Goal: Register for event/course: Sign up to attend an event or enroll in a course

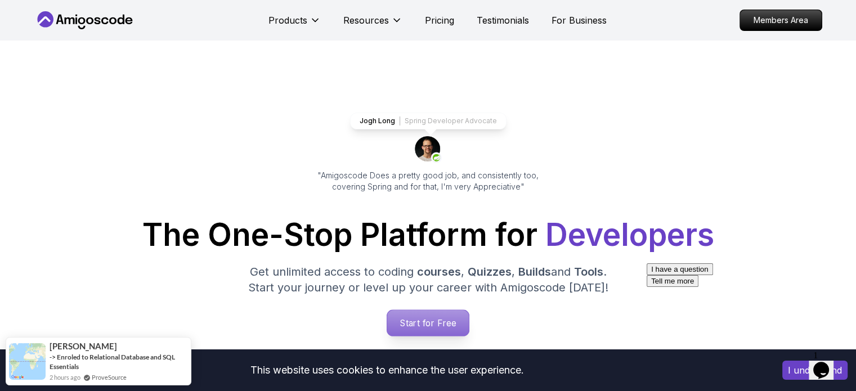
click at [430, 317] on p "Start for Free" at bounding box center [428, 323] width 82 height 26
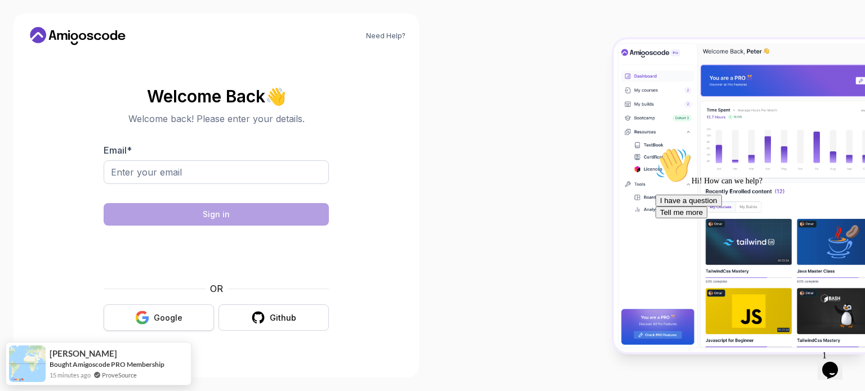
click at [168, 316] on div "Google" at bounding box center [168, 317] width 29 height 11
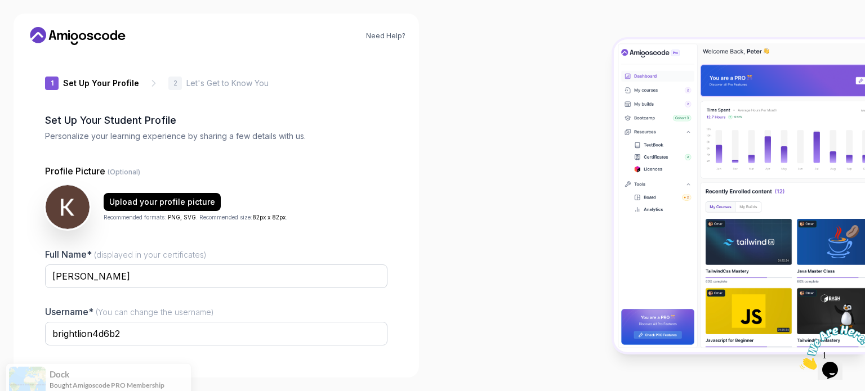
scroll to position [78, 0]
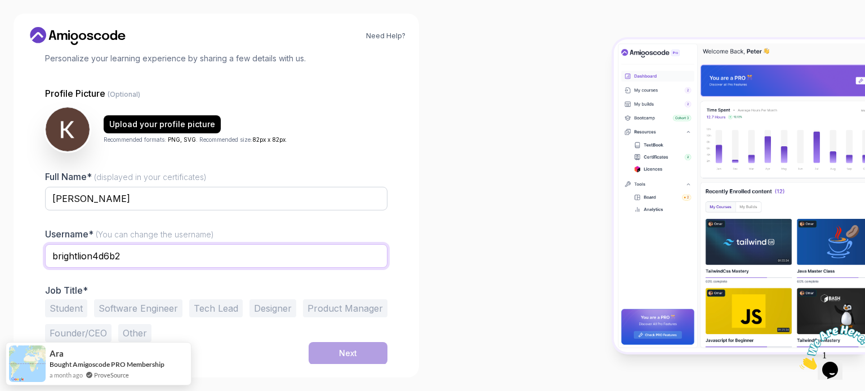
drag, startPoint x: 126, startPoint y: 255, endPoint x: 0, endPoint y: 249, distance: 126.2
click at [0, 249] on div "Need Help? 1 Set Up Your Profile 1 Set Up Your Profile 2 Let's Get to Know You …" at bounding box center [216, 195] width 432 height 391
type input "ksbhardwaj"
click at [459, 221] on div at bounding box center [648, 195] width 432 height 391
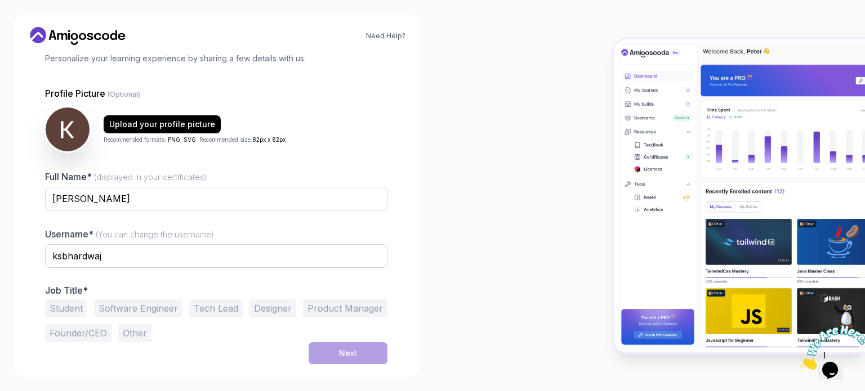
click at [143, 311] on button "Software Engineer" at bounding box center [138, 308] width 88 height 18
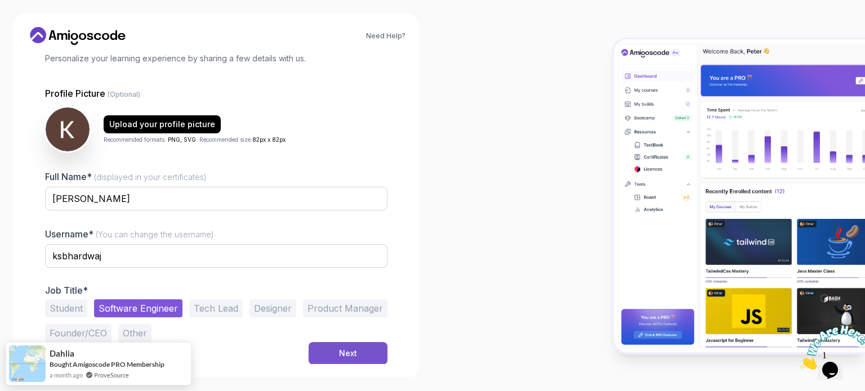
click at [357, 352] on button "Next" at bounding box center [347, 353] width 79 height 23
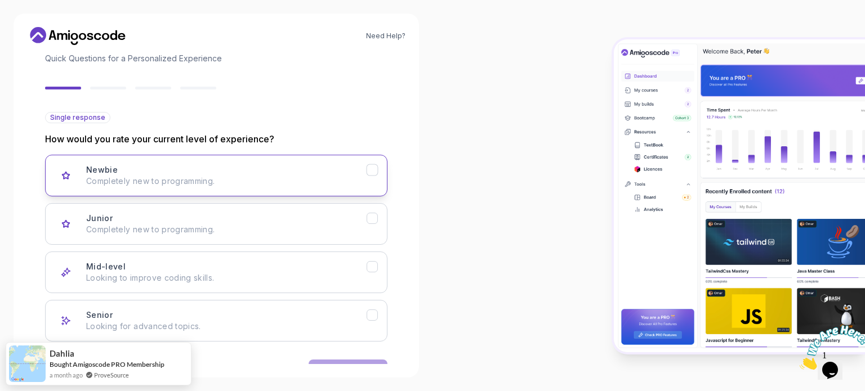
scroll to position [113, 0]
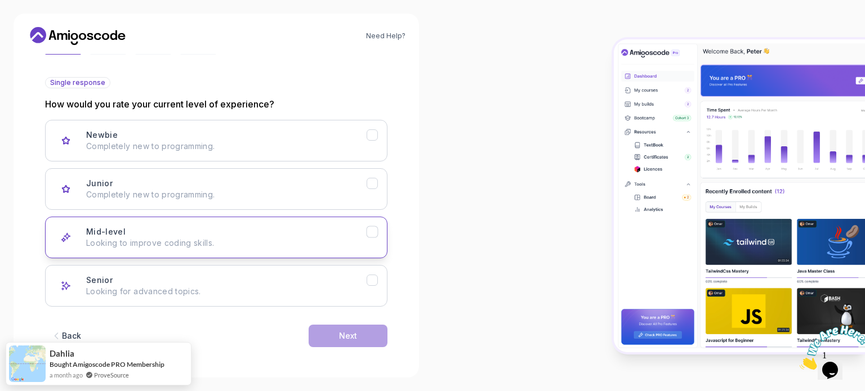
click at [212, 227] on div "Mid-level Looking to improve coding skills." at bounding box center [226, 237] width 280 height 23
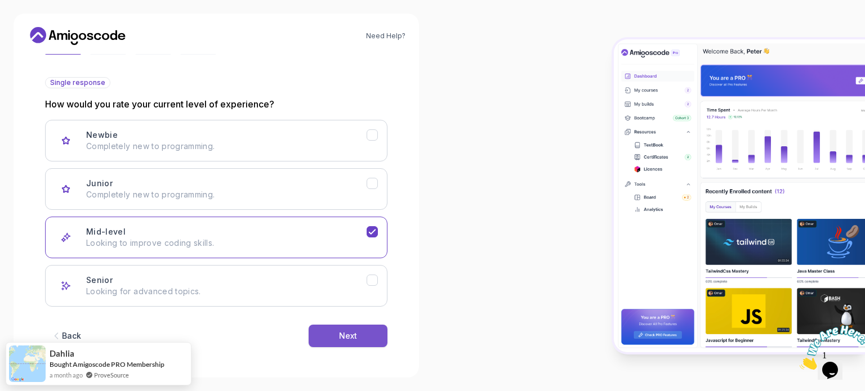
click at [360, 333] on button "Next" at bounding box center [347, 336] width 79 height 23
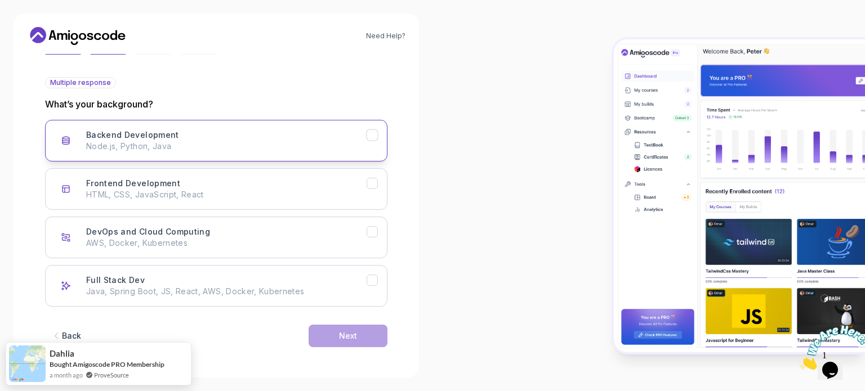
click at [283, 135] on div "Backend Development Node.js, Python, Java" at bounding box center [226, 140] width 280 height 23
click at [347, 333] on div "Next" at bounding box center [348, 335] width 18 height 11
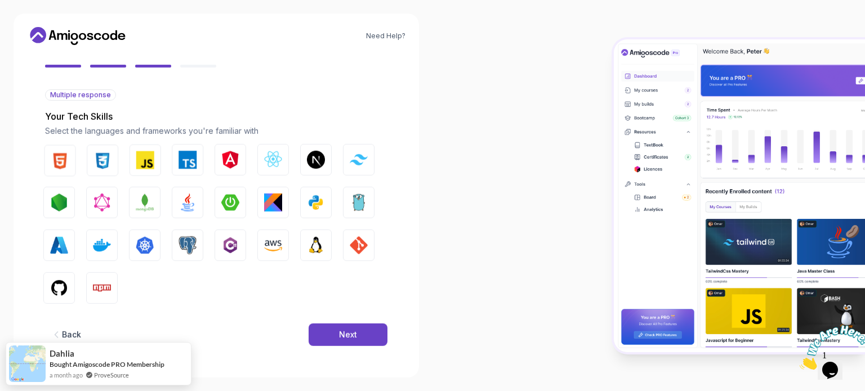
scroll to position [100, 0]
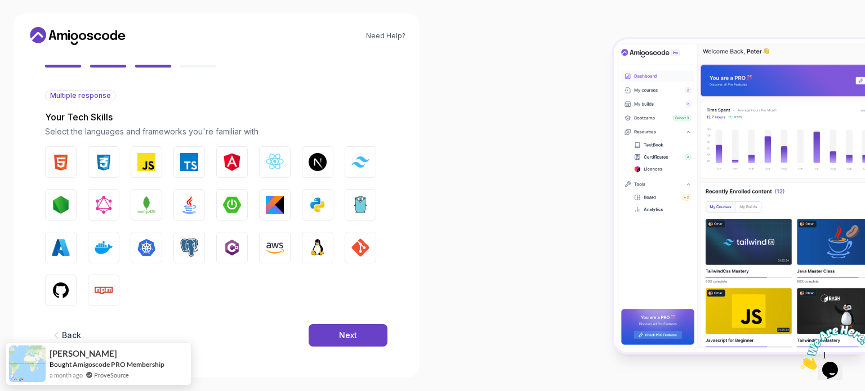
click at [347, 333] on div "Next" at bounding box center [348, 335] width 18 height 11
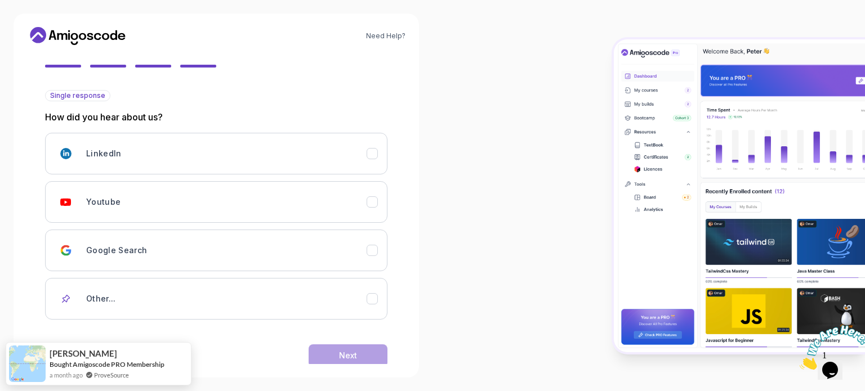
scroll to position [119, 0]
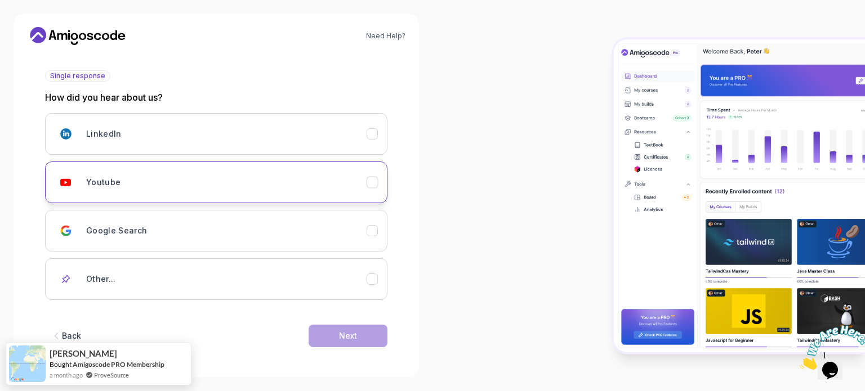
click at [254, 183] on div "Youtube" at bounding box center [226, 182] width 280 height 23
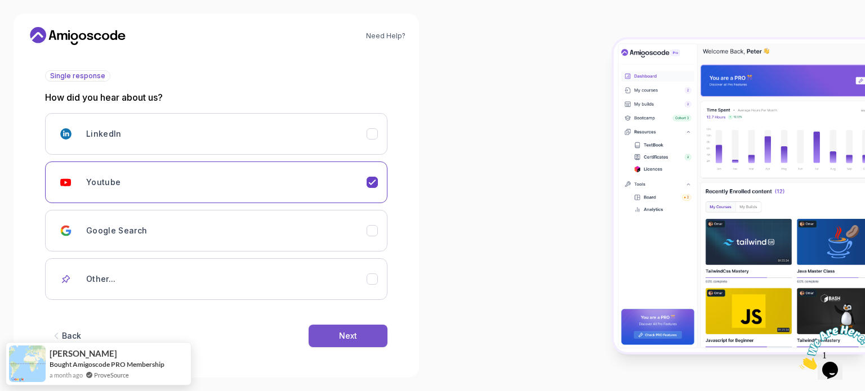
click at [335, 334] on button "Next" at bounding box center [347, 336] width 79 height 23
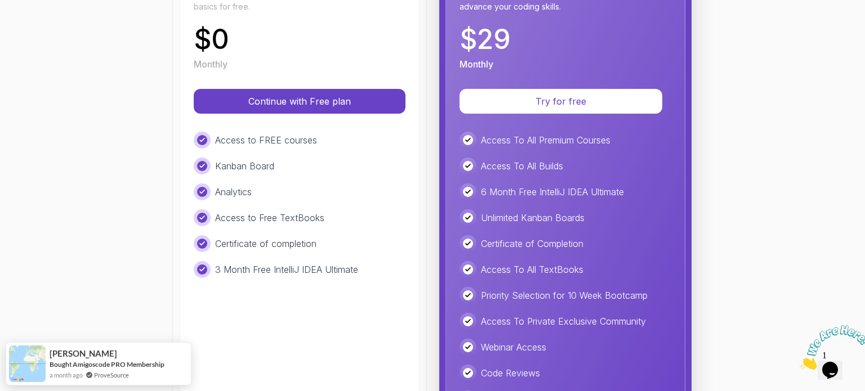
scroll to position [203, 0]
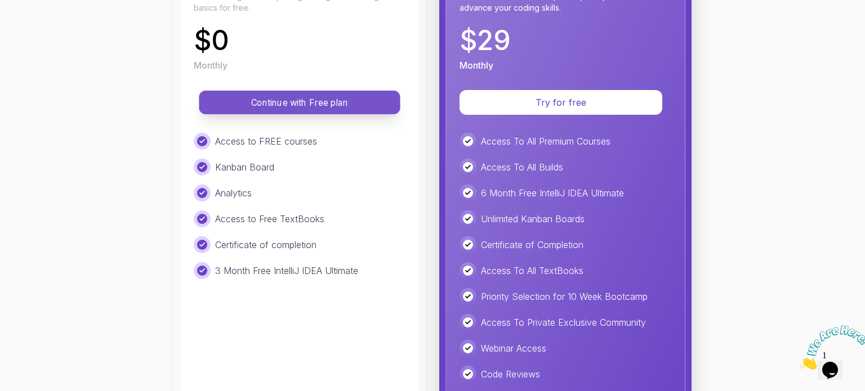
click at [322, 109] on button "Continue with Free plan" at bounding box center [299, 103] width 201 height 24
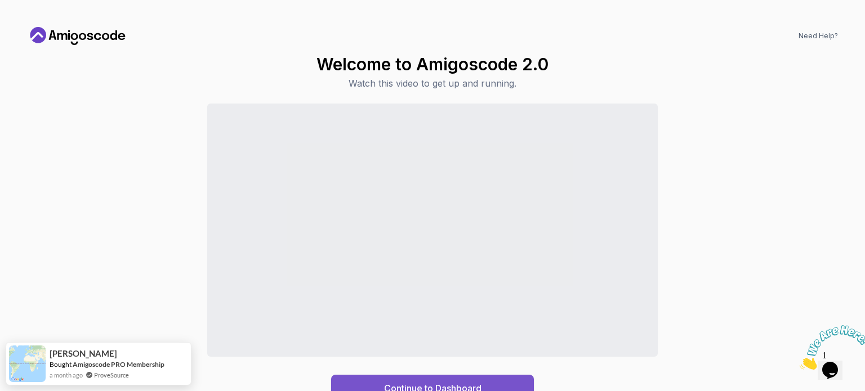
click at [418, 387] on div "Continue to Dashboard" at bounding box center [432, 389] width 97 height 14
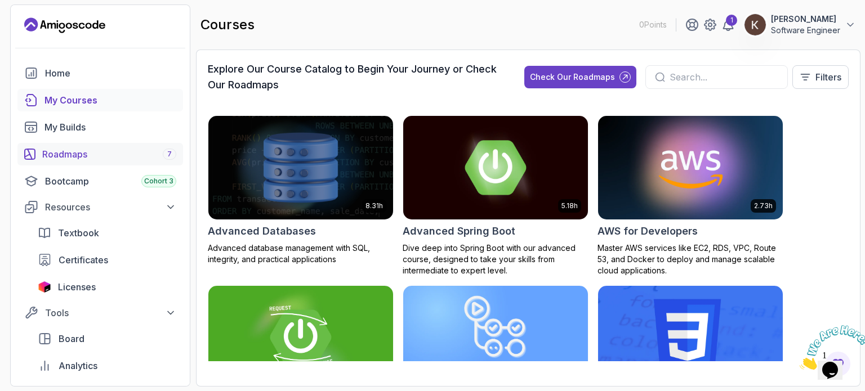
click at [73, 157] on div "Roadmaps 7" at bounding box center [109, 154] width 134 height 14
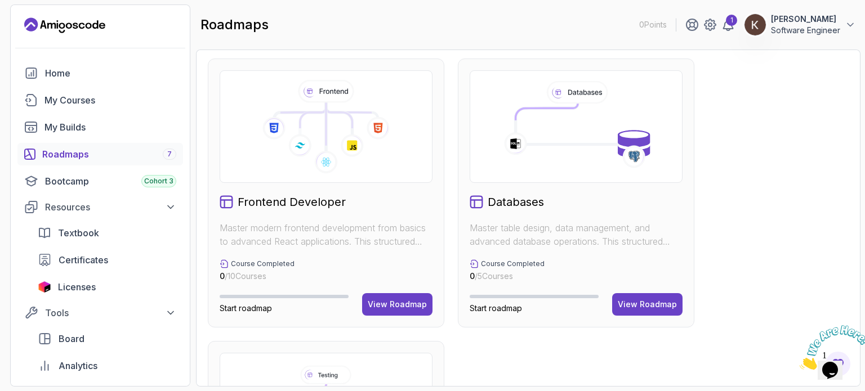
scroll to position [263, 0]
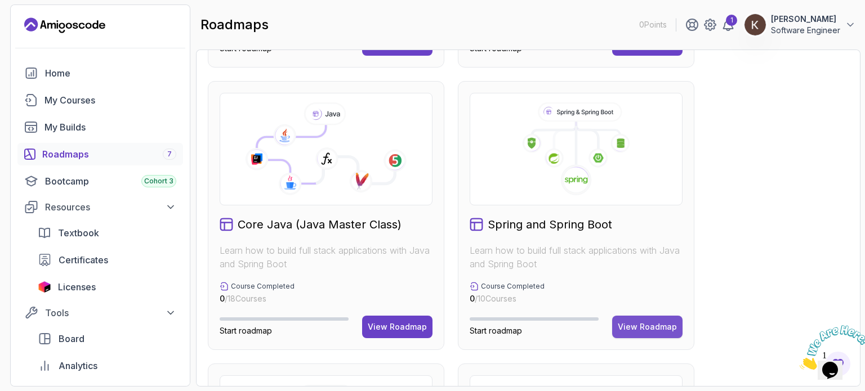
click at [659, 325] on div "View Roadmap" at bounding box center [646, 326] width 59 height 11
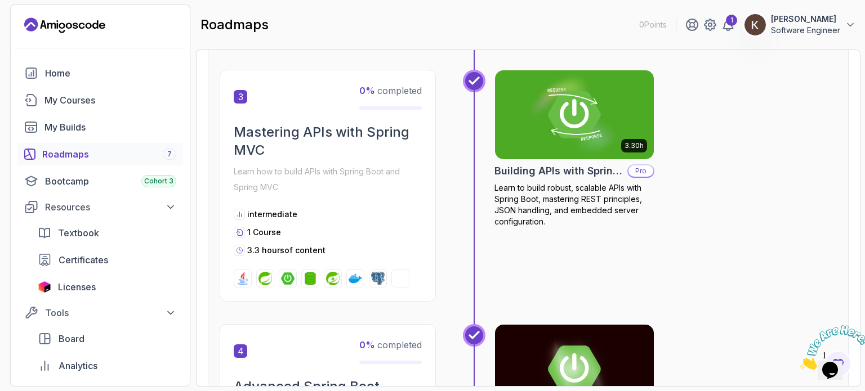
scroll to position [703, 0]
